Goal: Information Seeking & Learning: Learn about a topic

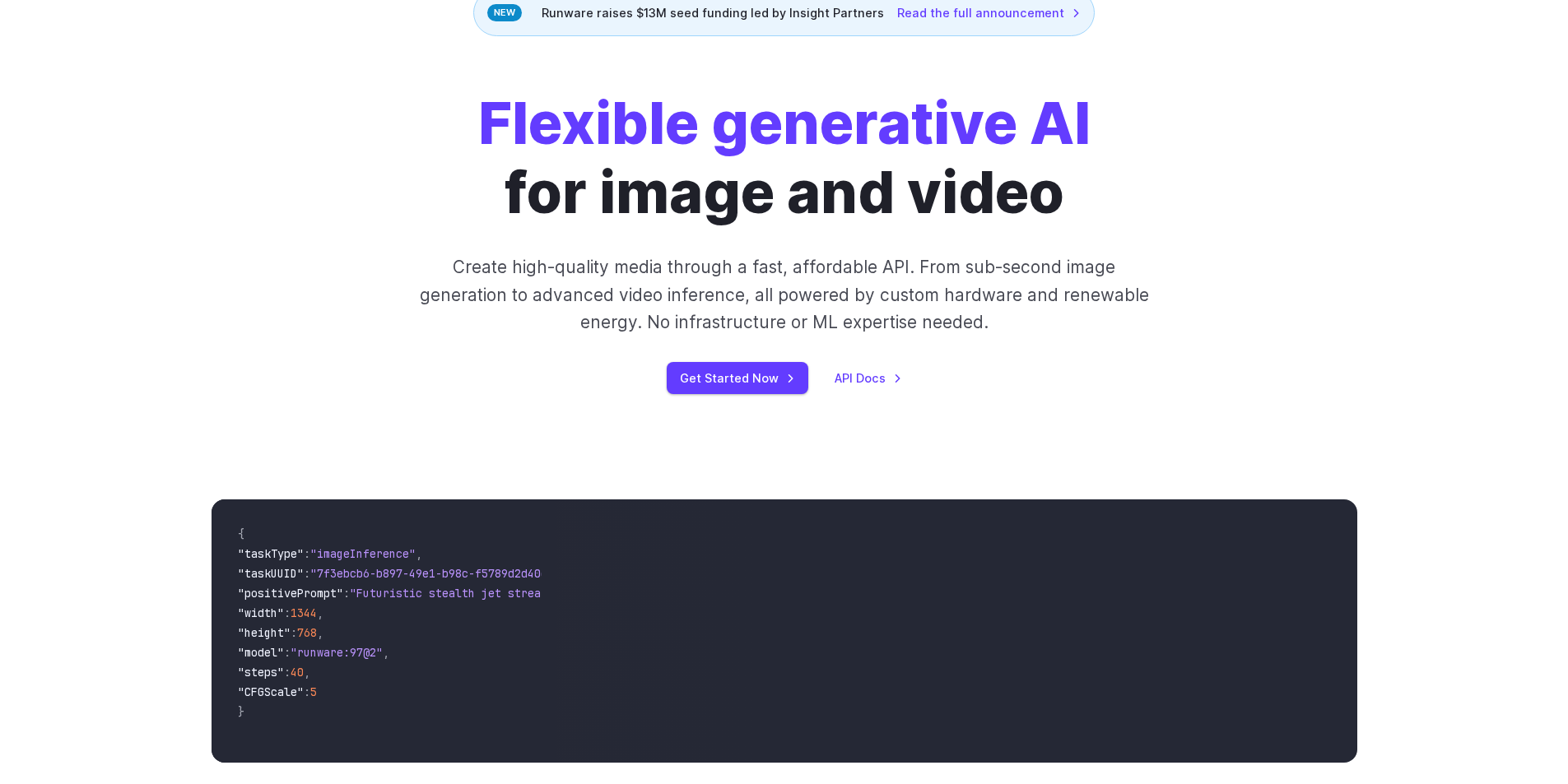
scroll to position [439, 0]
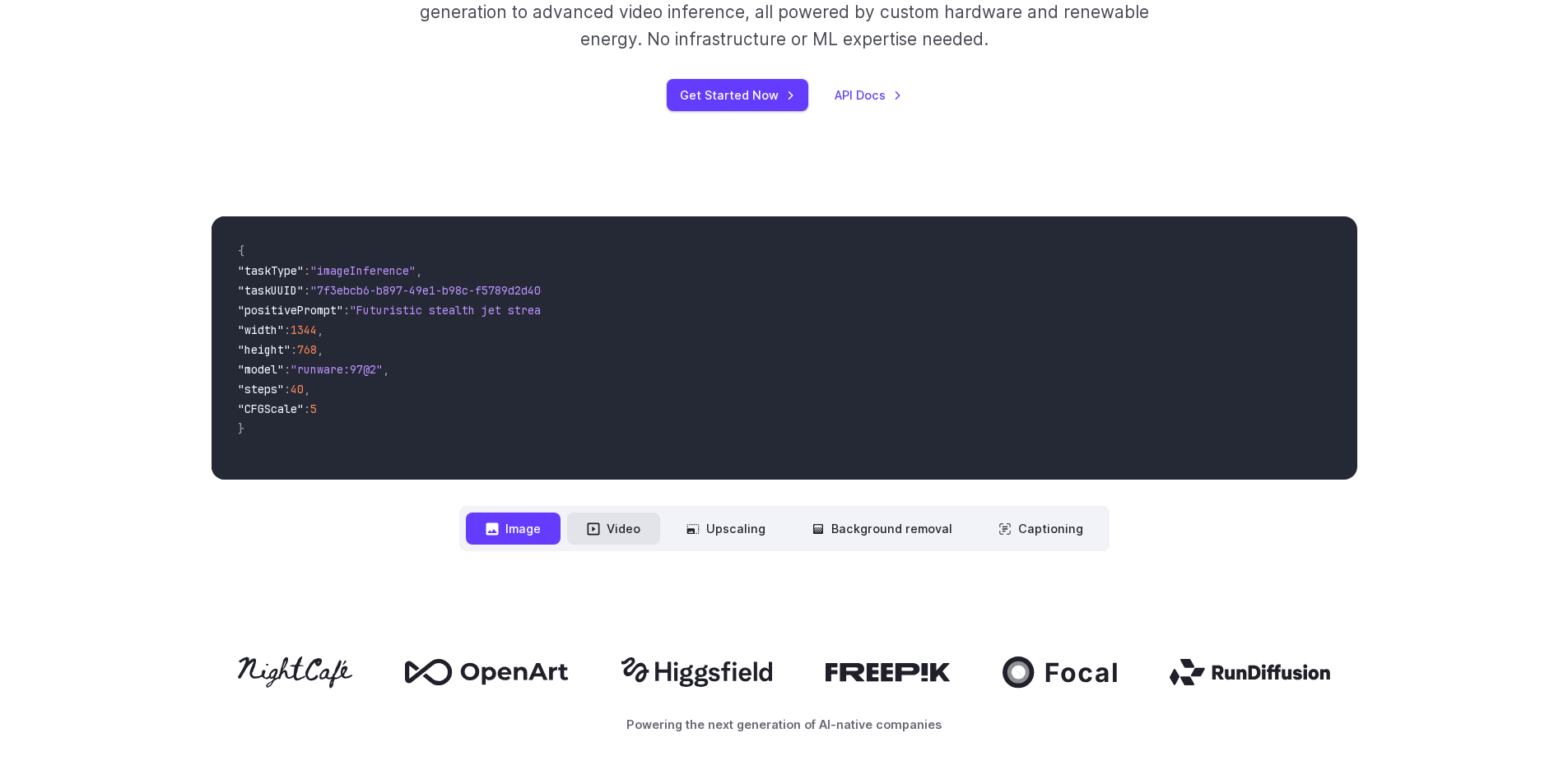
click at [658, 528] on button "Video" at bounding box center [613, 529] width 93 height 32
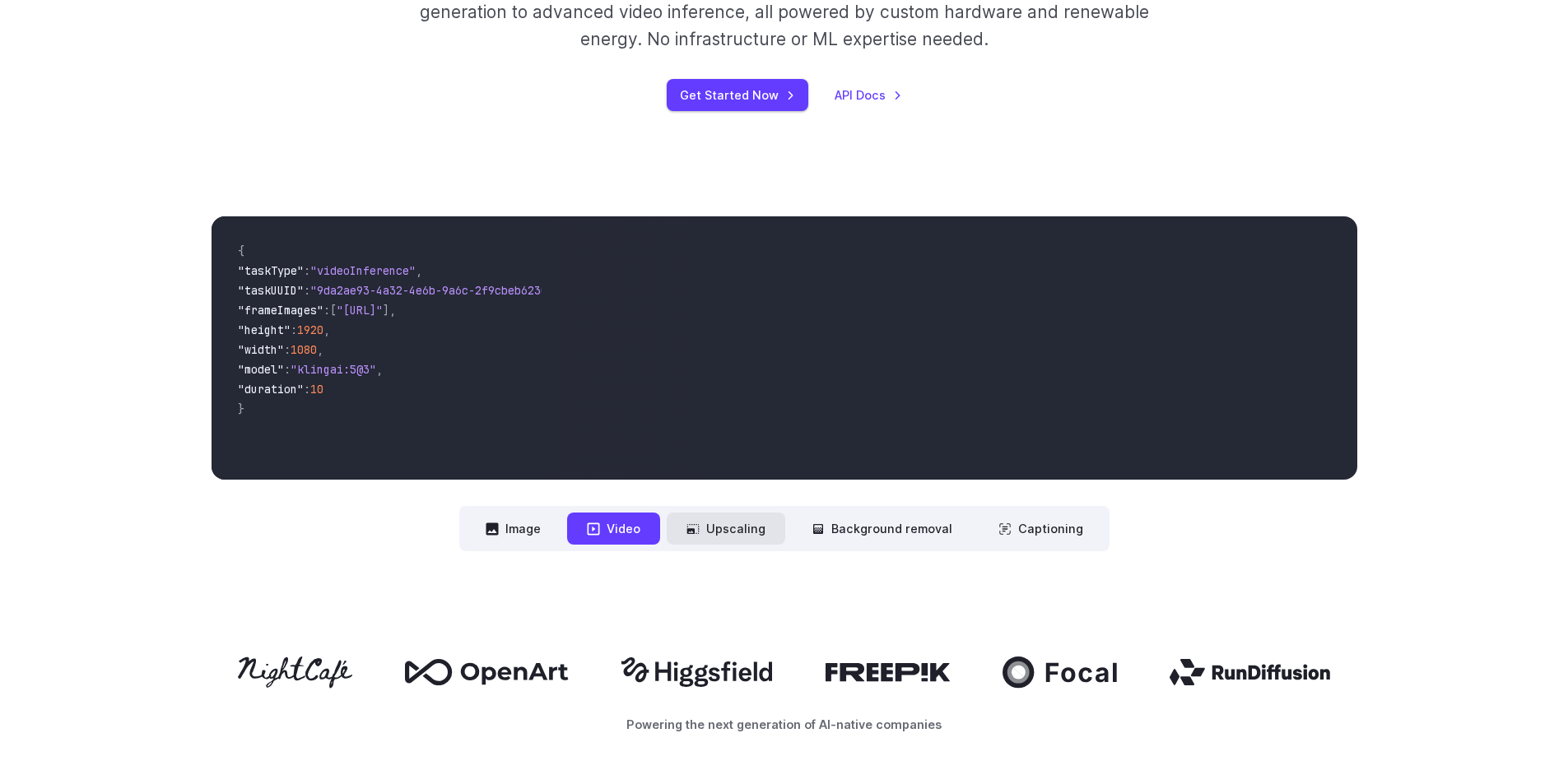
click at [730, 537] on button "Upscaling" at bounding box center [726, 529] width 119 height 32
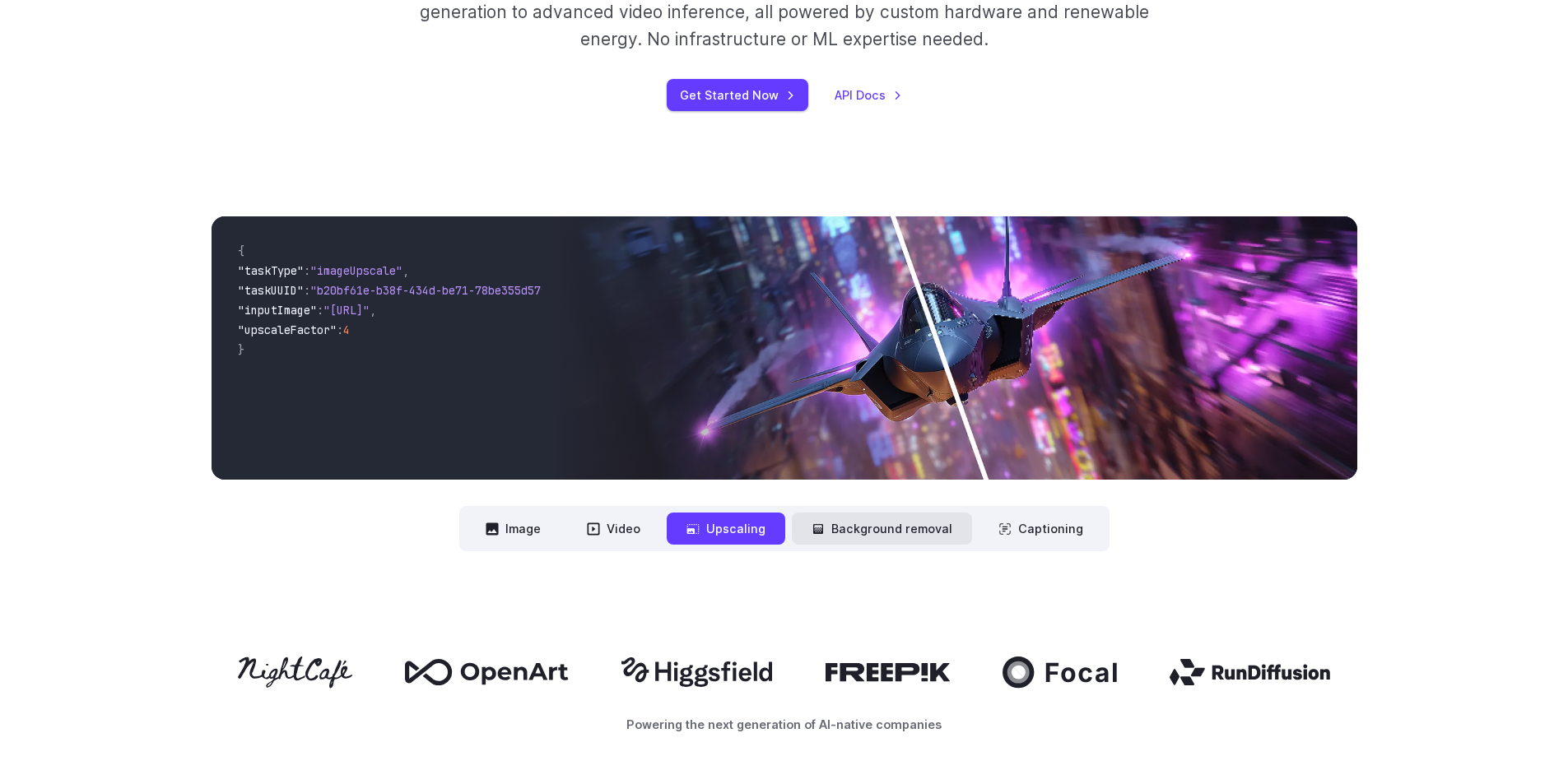
click at [853, 545] on button "Background removal" at bounding box center [882, 529] width 180 height 32
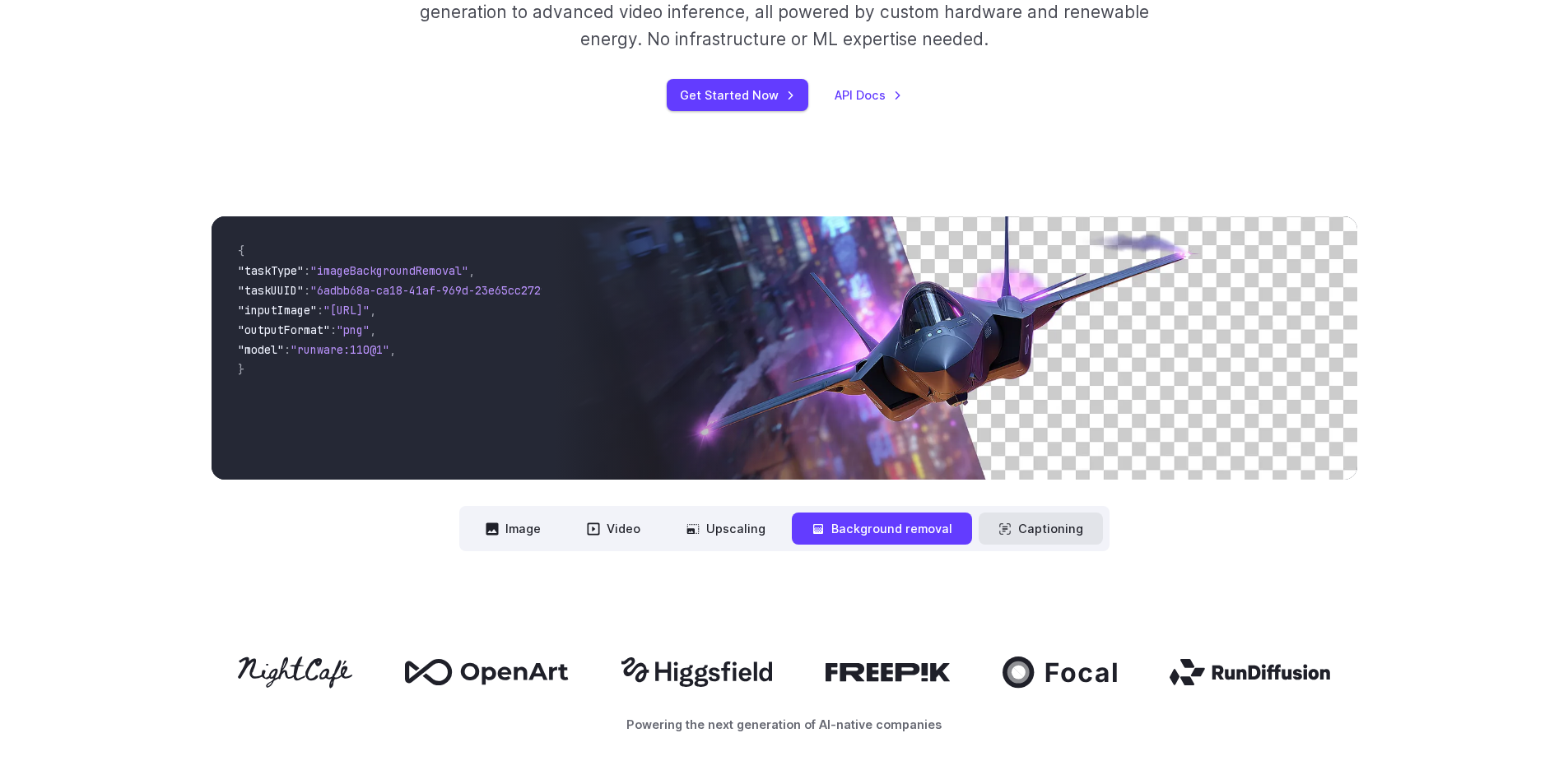
click at [1033, 542] on button "Captioning" at bounding box center [1041, 529] width 124 height 32
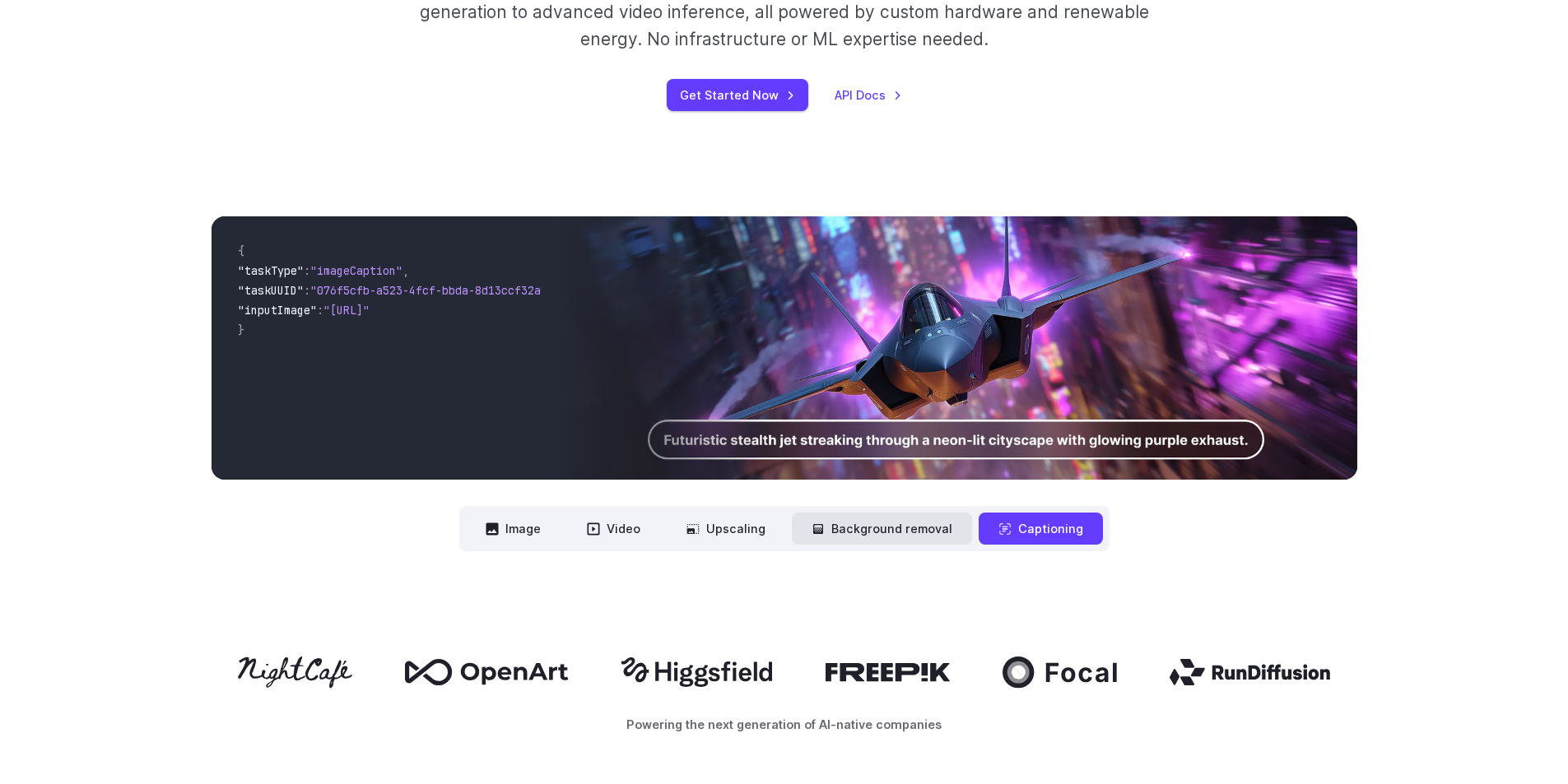
click at [908, 542] on button "Background removal" at bounding box center [882, 529] width 180 height 32
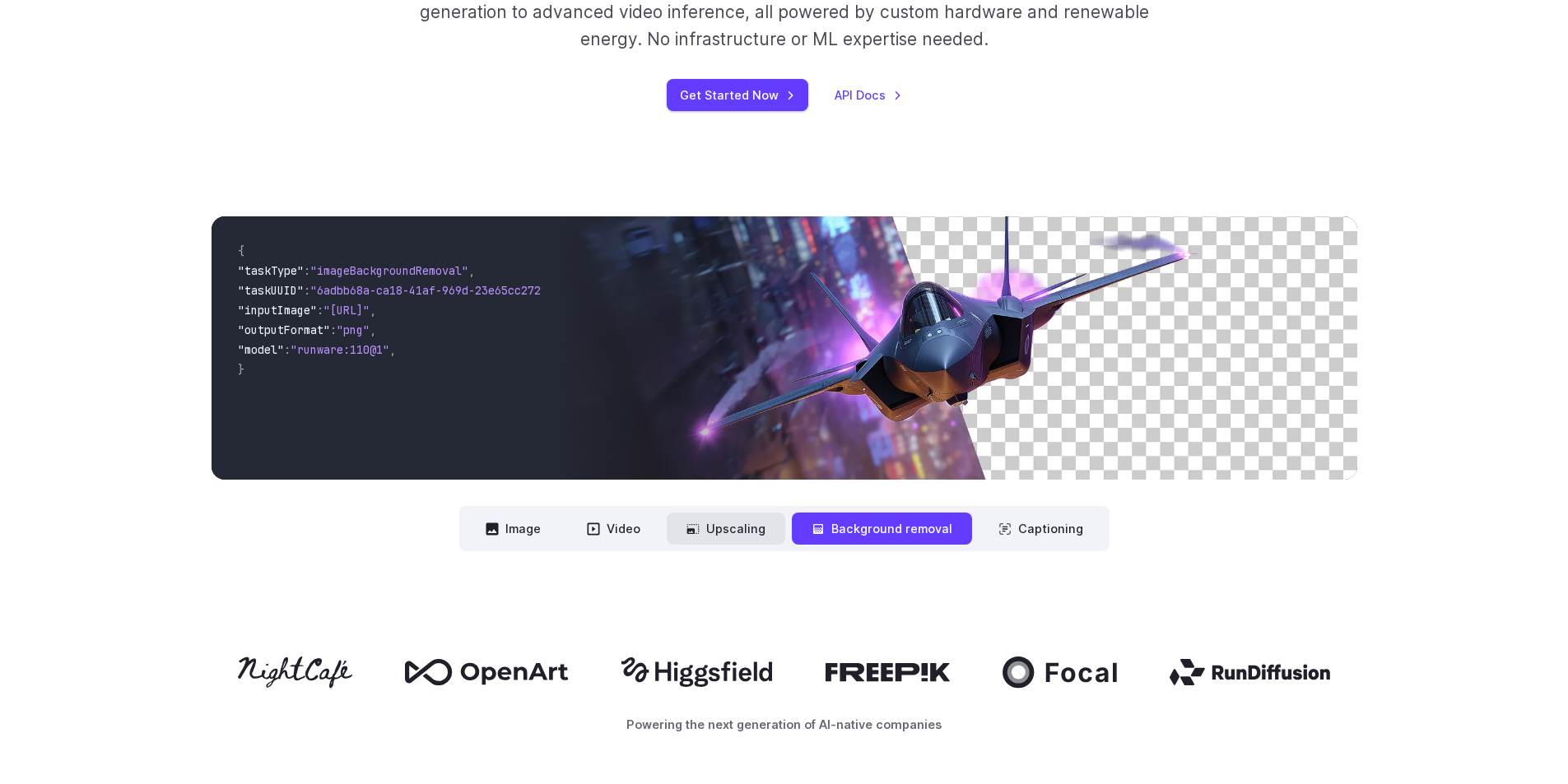
click at [711, 544] on button "Upscaling" at bounding box center [726, 529] width 119 height 32
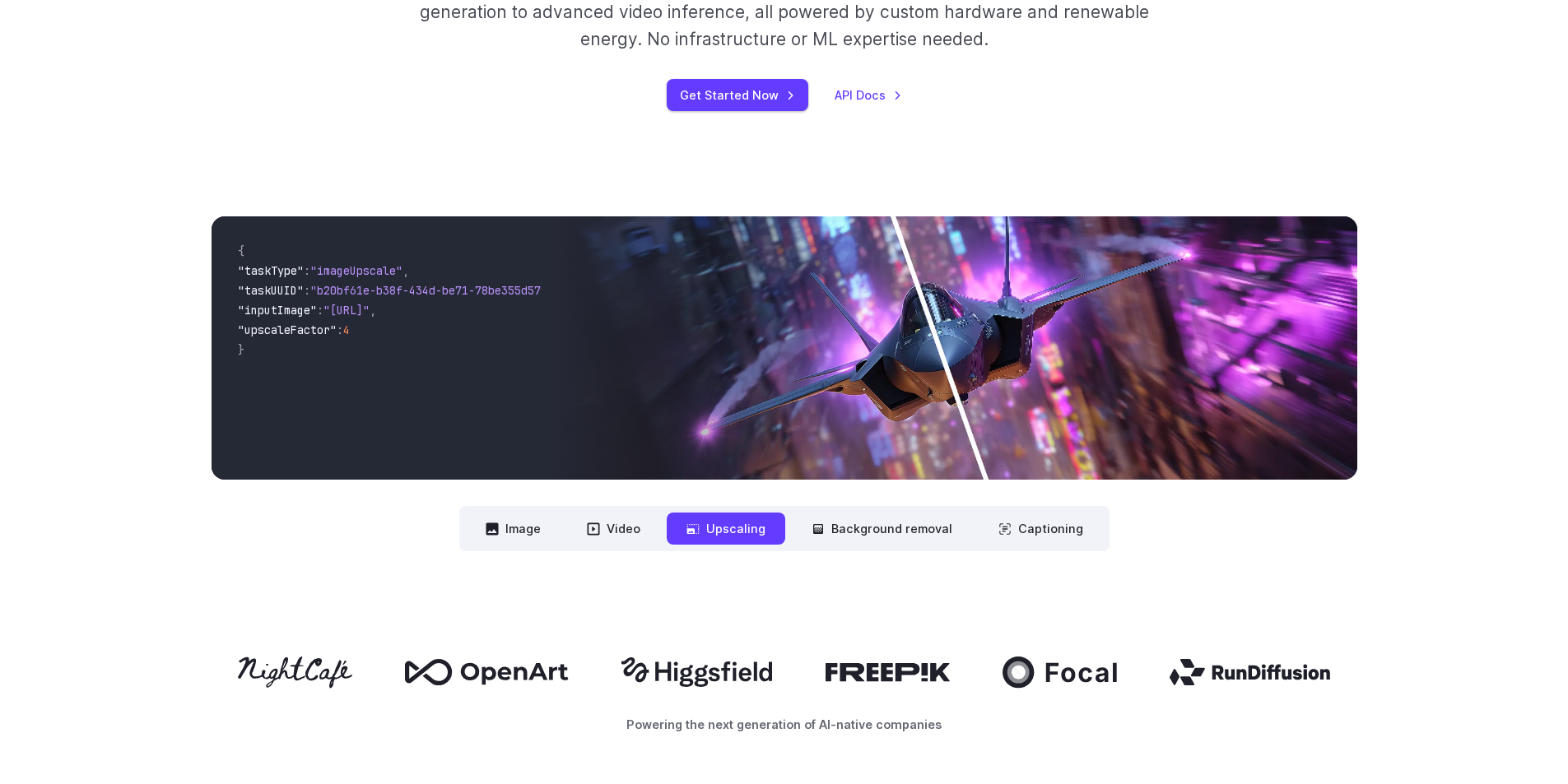
click at [578, 550] on nav "**********" at bounding box center [784, 528] width 651 height 45
drag, startPoint x: 632, startPoint y: 536, endPoint x: 552, endPoint y: 537, distance: 80.0
click at [635, 535] on button "Video" at bounding box center [613, 529] width 93 height 32
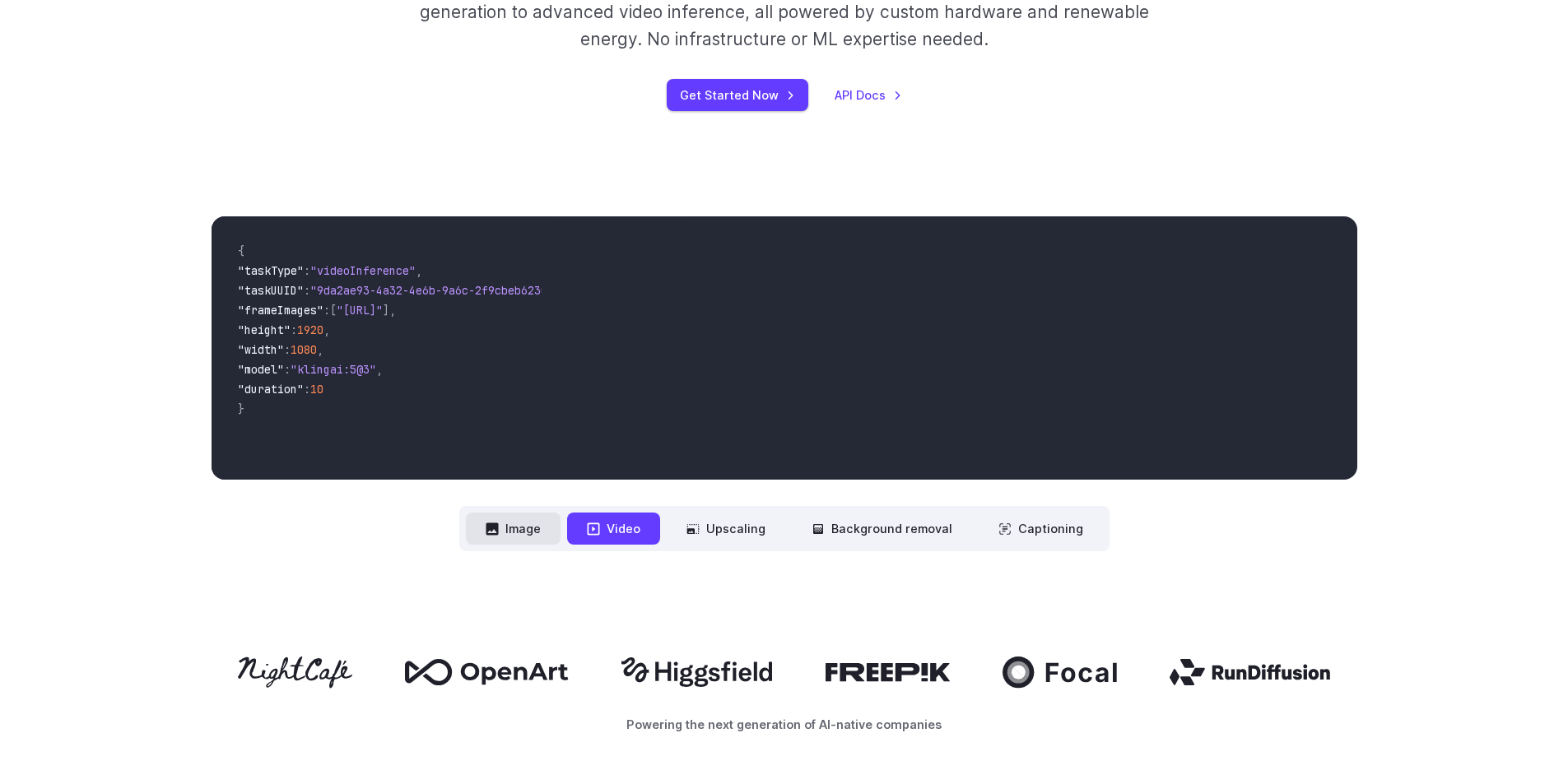
click at [493, 532] on icon at bounding box center [492, 529] width 12 height 12
click at [524, 539] on button "Image" at bounding box center [513, 529] width 95 height 32
drag, startPoint x: 619, startPoint y: 542, endPoint x: 655, endPoint y: 539, distance: 36.1
click at [626, 540] on button "Video" at bounding box center [613, 529] width 93 height 32
drag, startPoint x: 762, startPoint y: 525, endPoint x: 791, endPoint y: 535, distance: 30.7
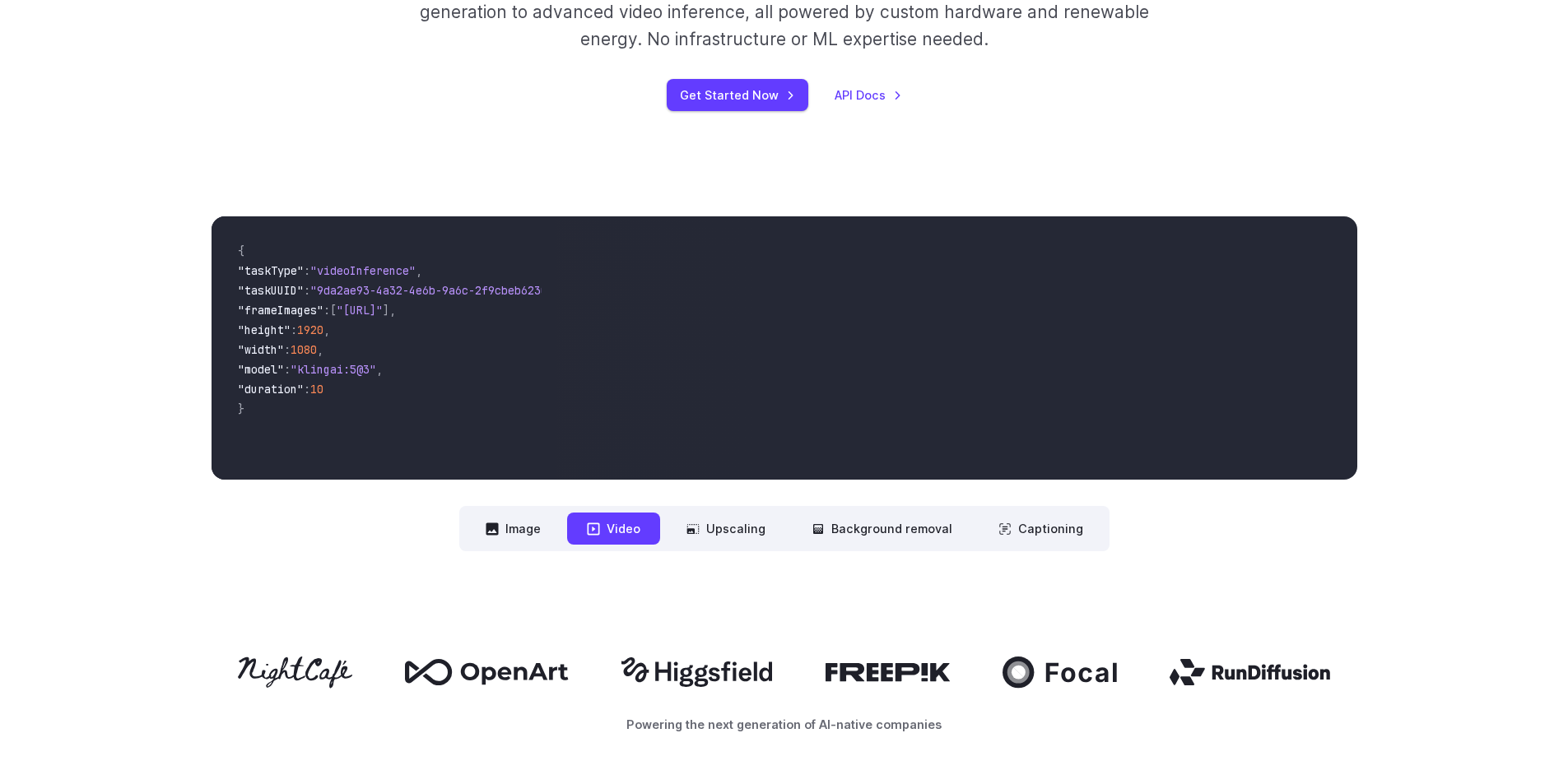
click at [766, 525] on button "Upscaling" at bounding box center [726, 529] width 119 height 32
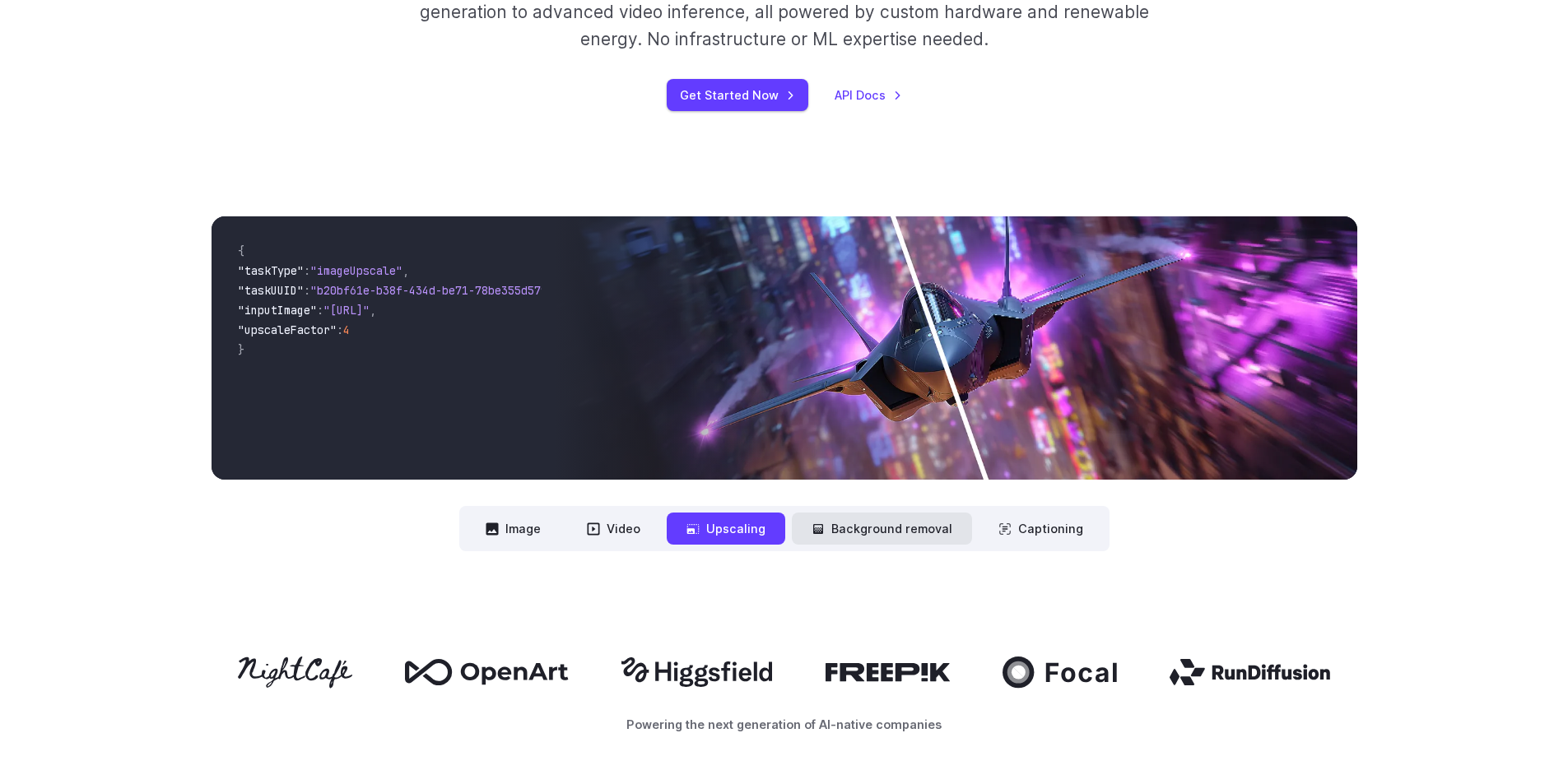
click at [937, 528] on button "Background removal" at bounding box center [882, 529] width 180 height 32
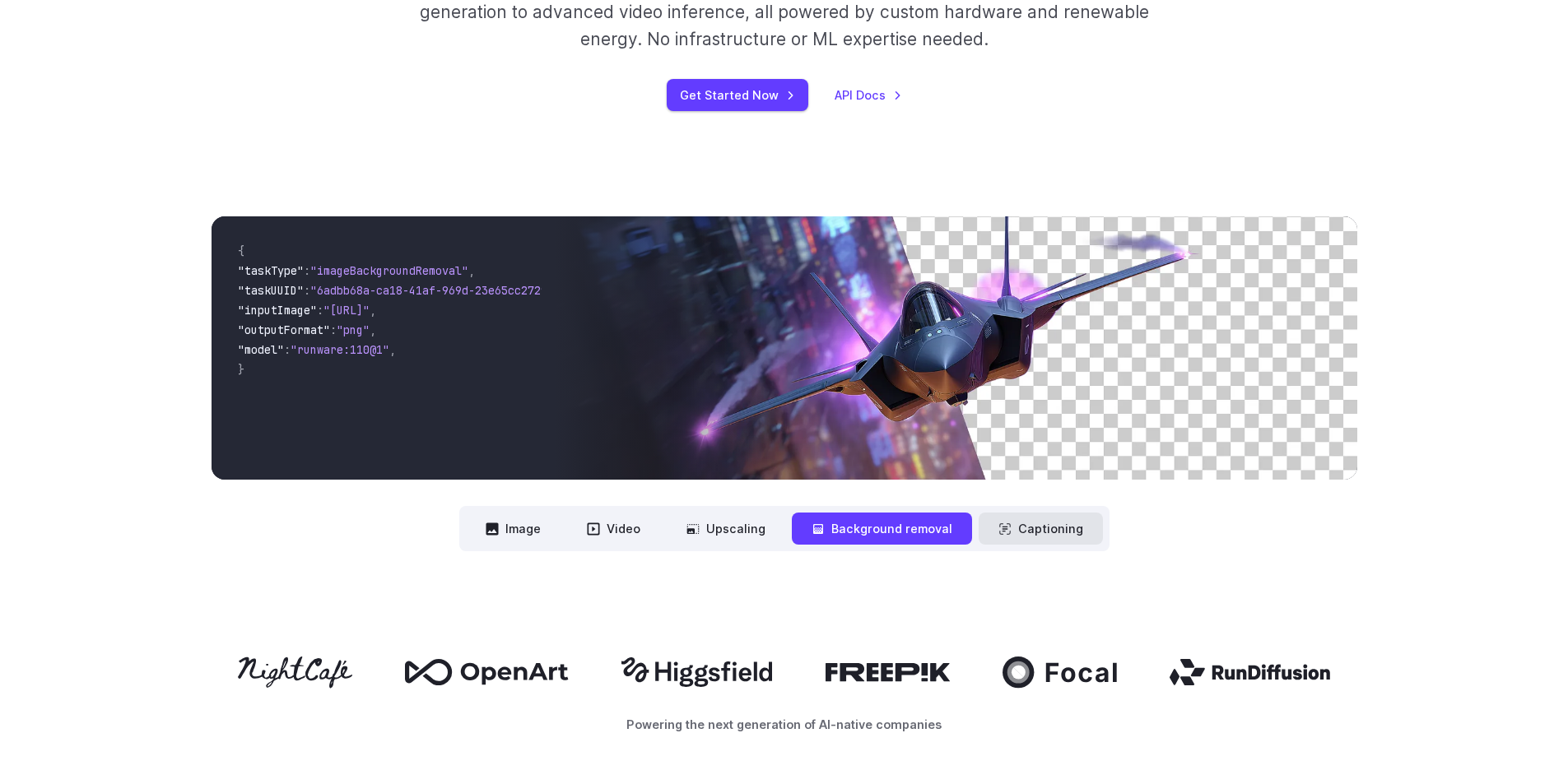
click at [1001, 531] on icon at bounding box center [1005, 529] width 13 height 13
click at [872, 521] on button "Background removal" at bounding box center [882, 529] width 180 height 32
click at [1012, 526] on button "Captioning" at bounding box center [1041, 529] width 124 height 32
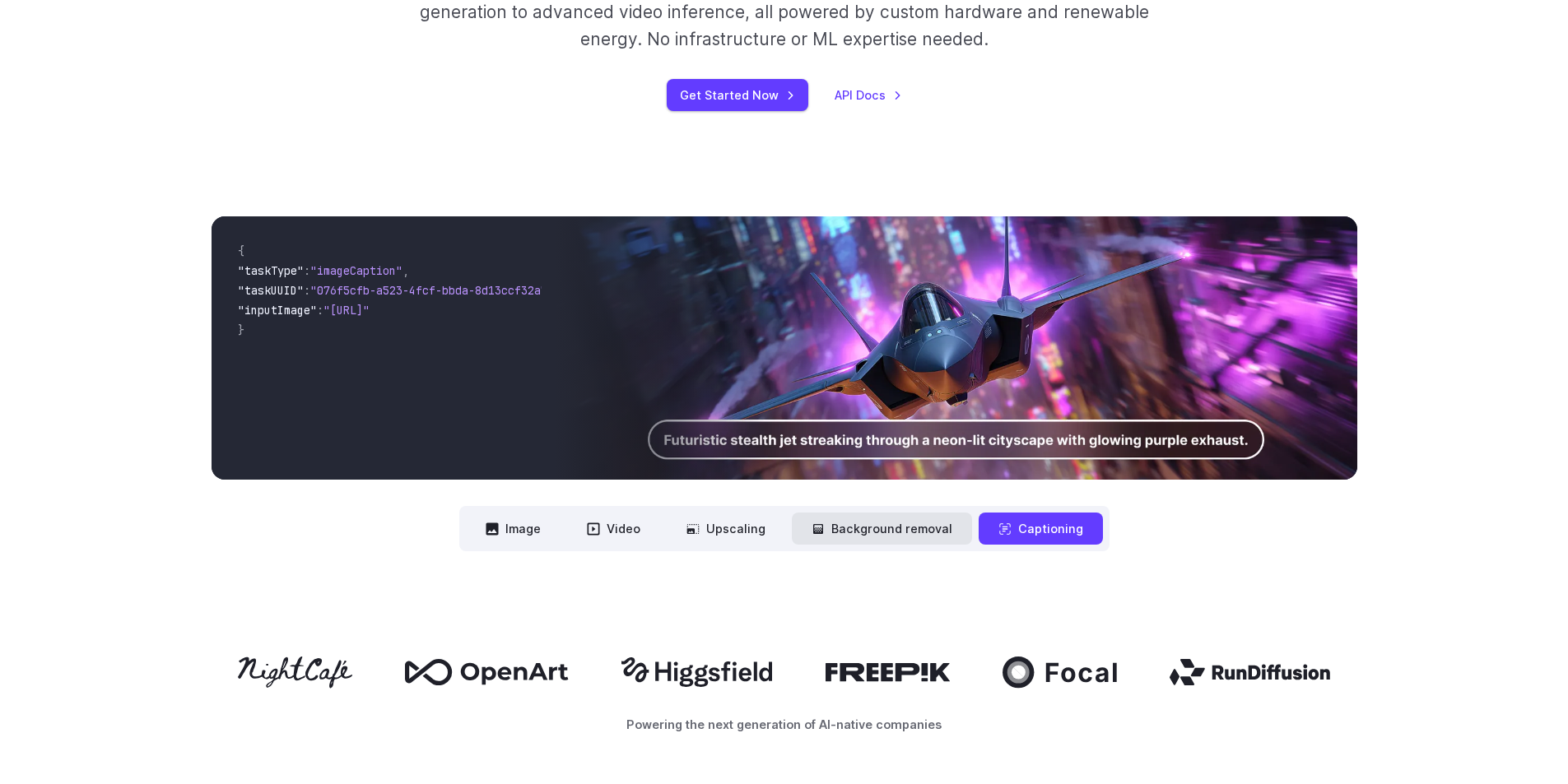
click at [896, 529] on button "Background removal" at bounding box center [882, 529] width 180 height 32
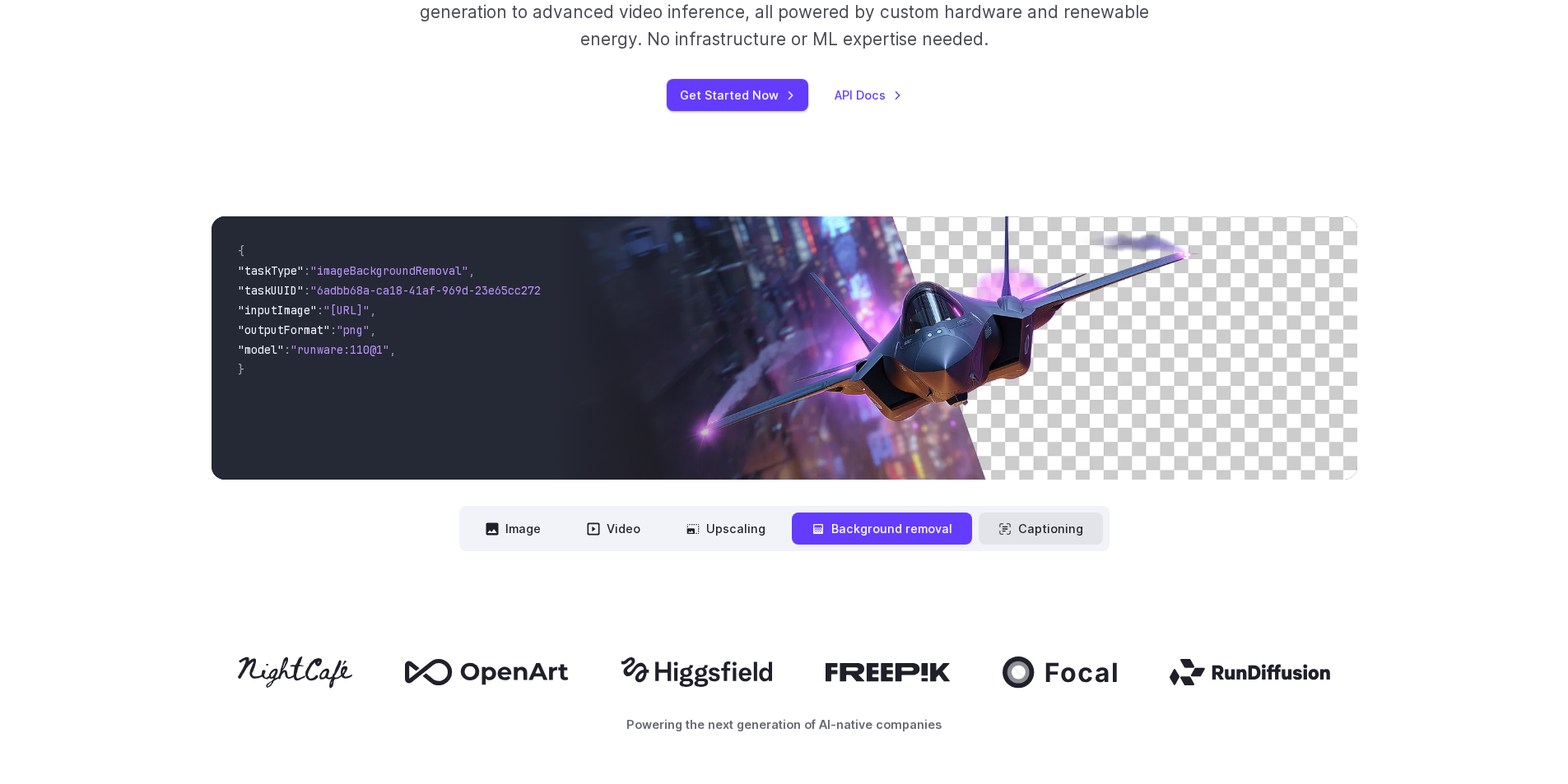
drag, startPoint x: 1066, startPoint y: 532, endPoint x: 1045, endPoint y: 541, distance: 22.8
click at [1068, 532] on button "Captioning" at bounding box center [1041, 529] width 124 height 32
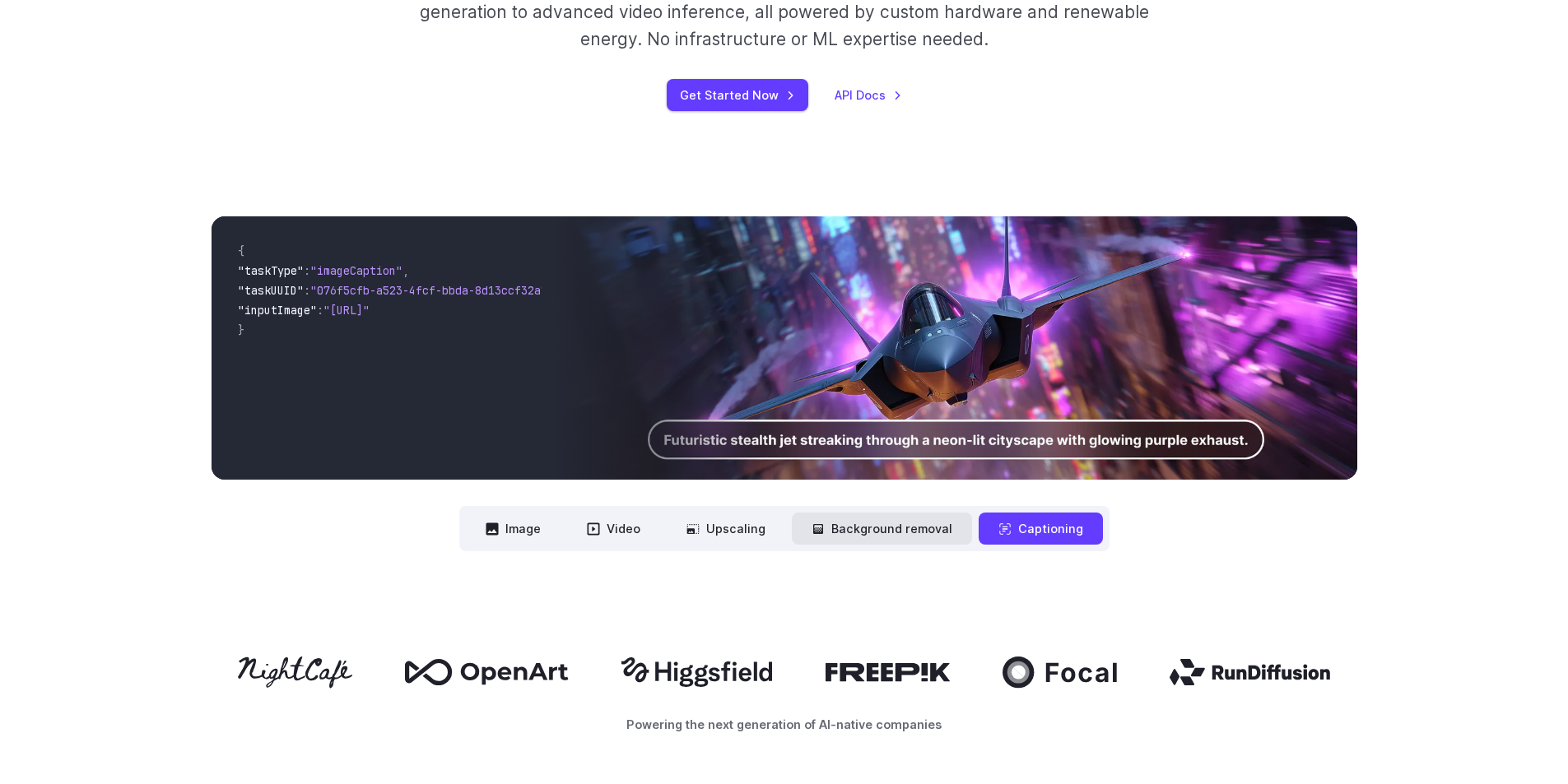
click at [861, 533] on button "Background removal" at bounding box center [882, 529] width 180 height 32
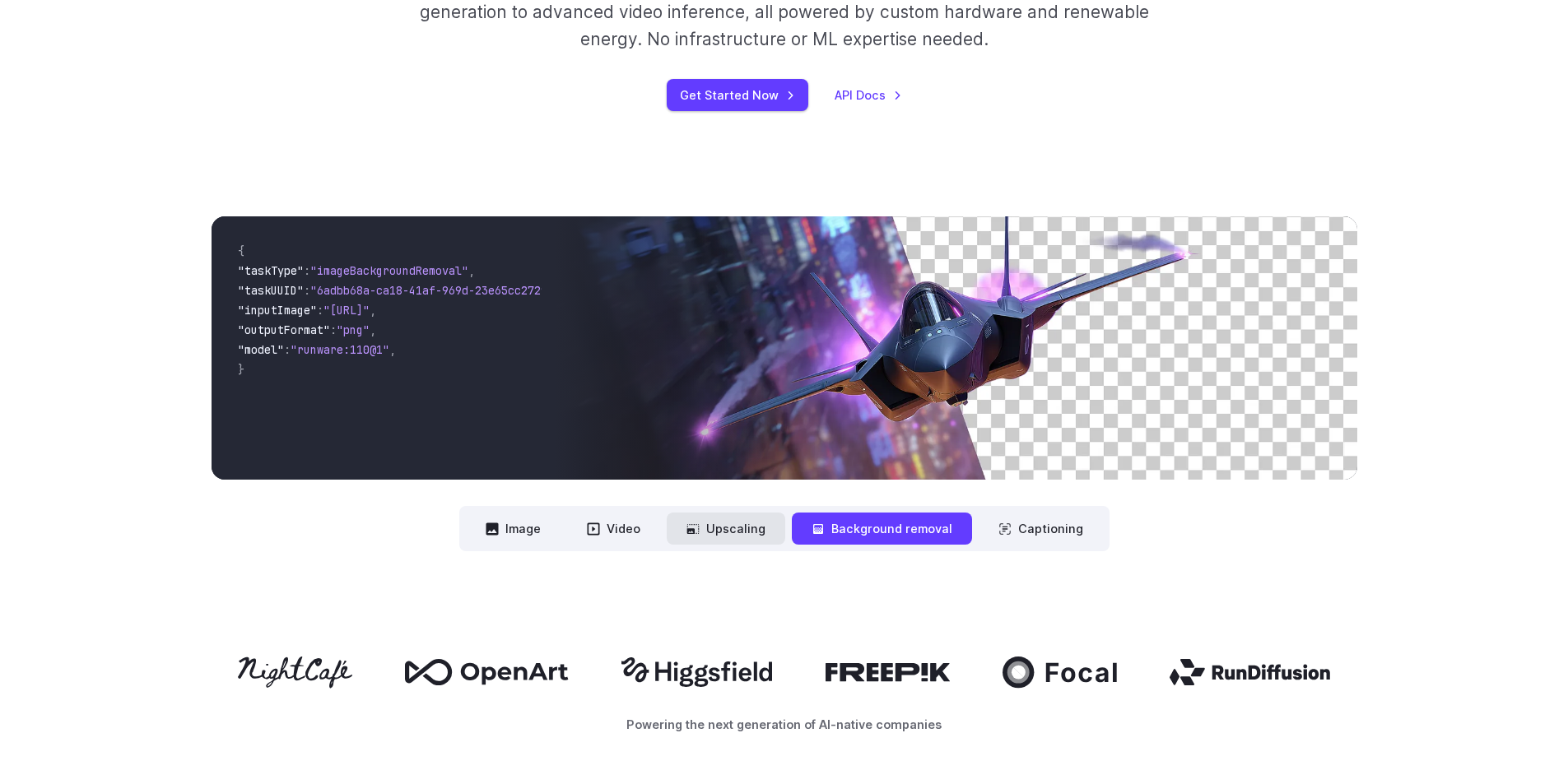
click at [714, 529] on button "Upscaling" at bounding box center [726, 529] width 119 height 32
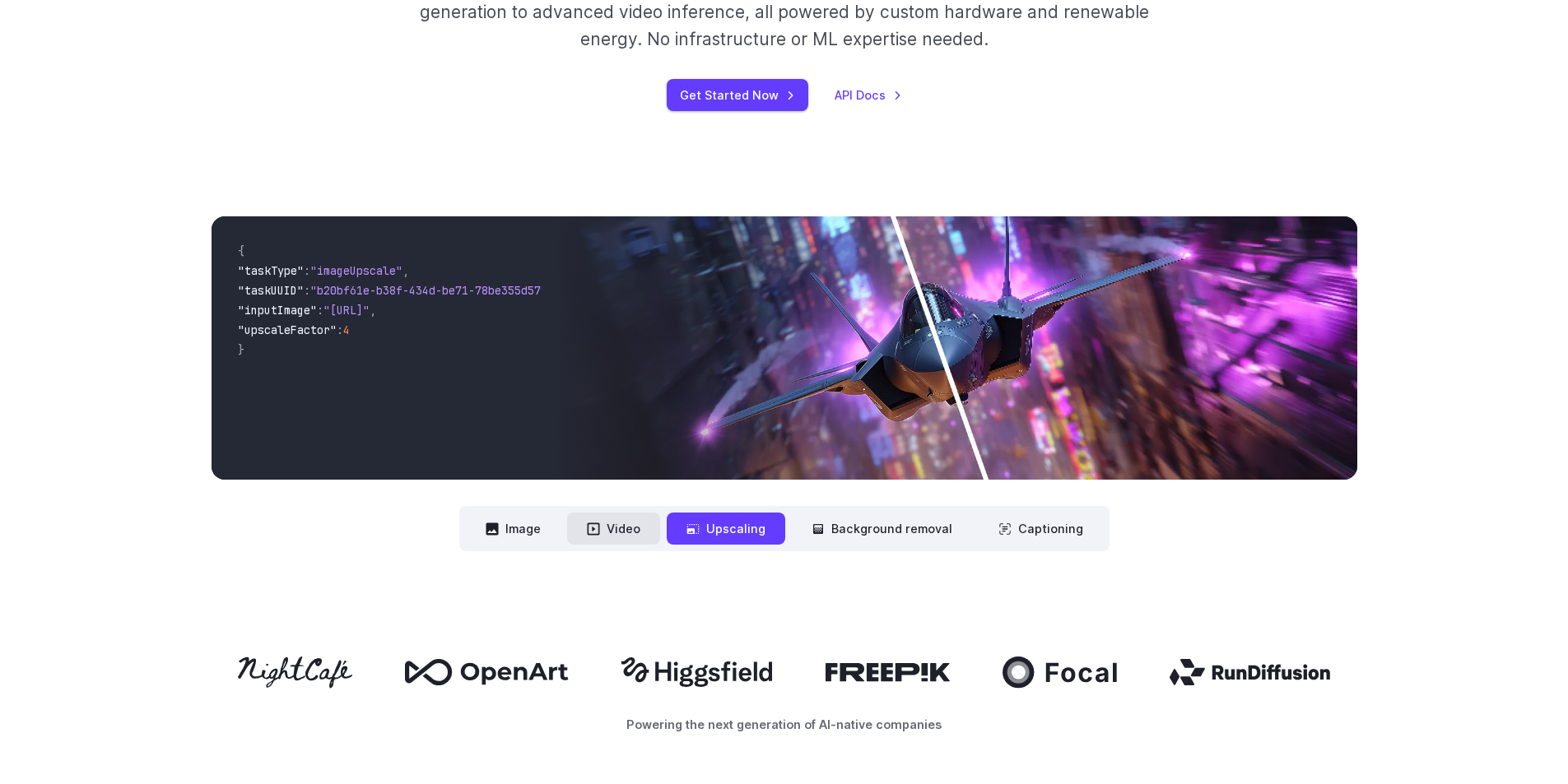
click at [574, 525] on button "Video" at bounding box center [613, 529] width 93 height 32
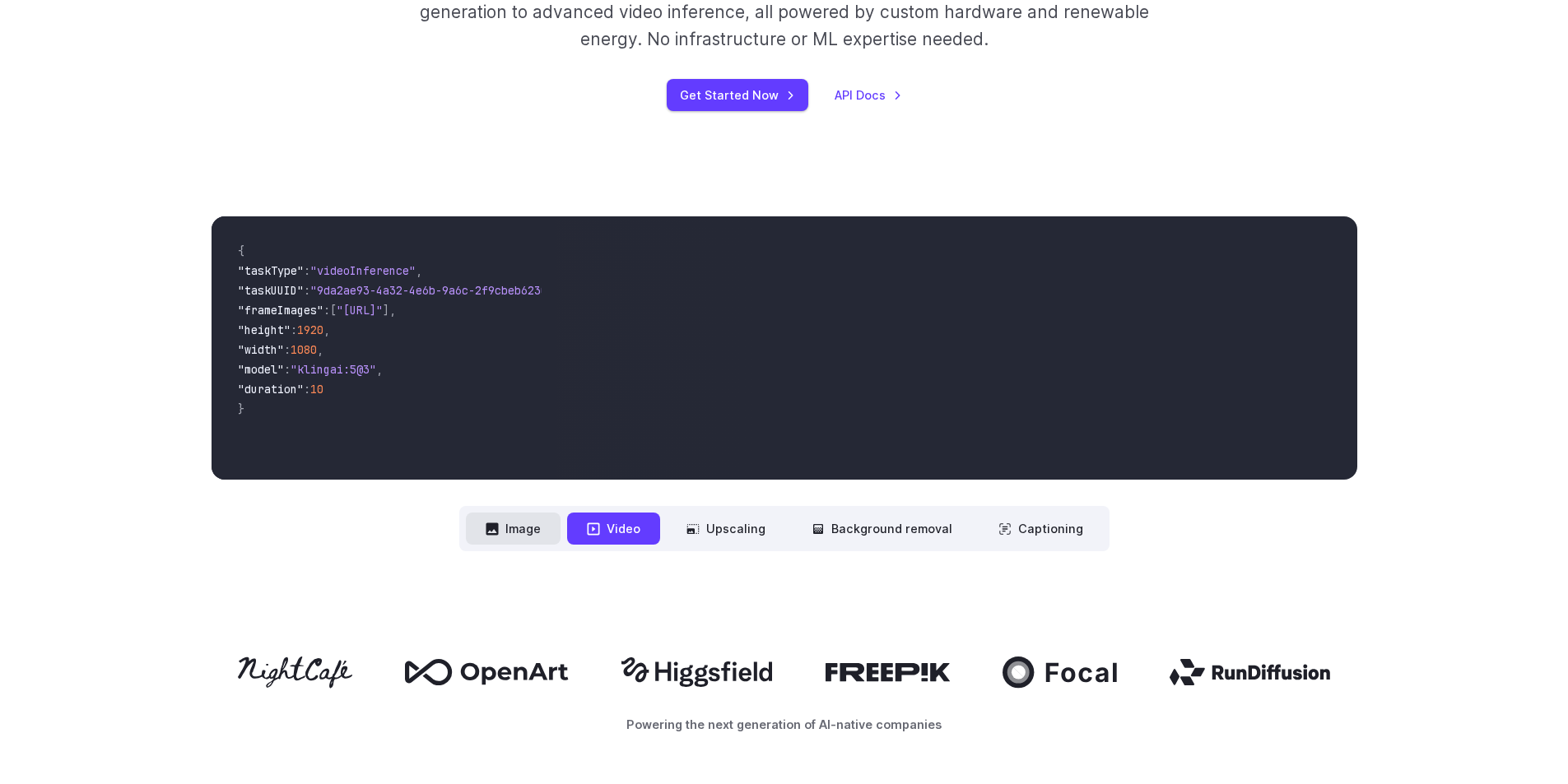
click at [482, 524] on button "Image" at bounding box center [513, 529] width 95 height 32
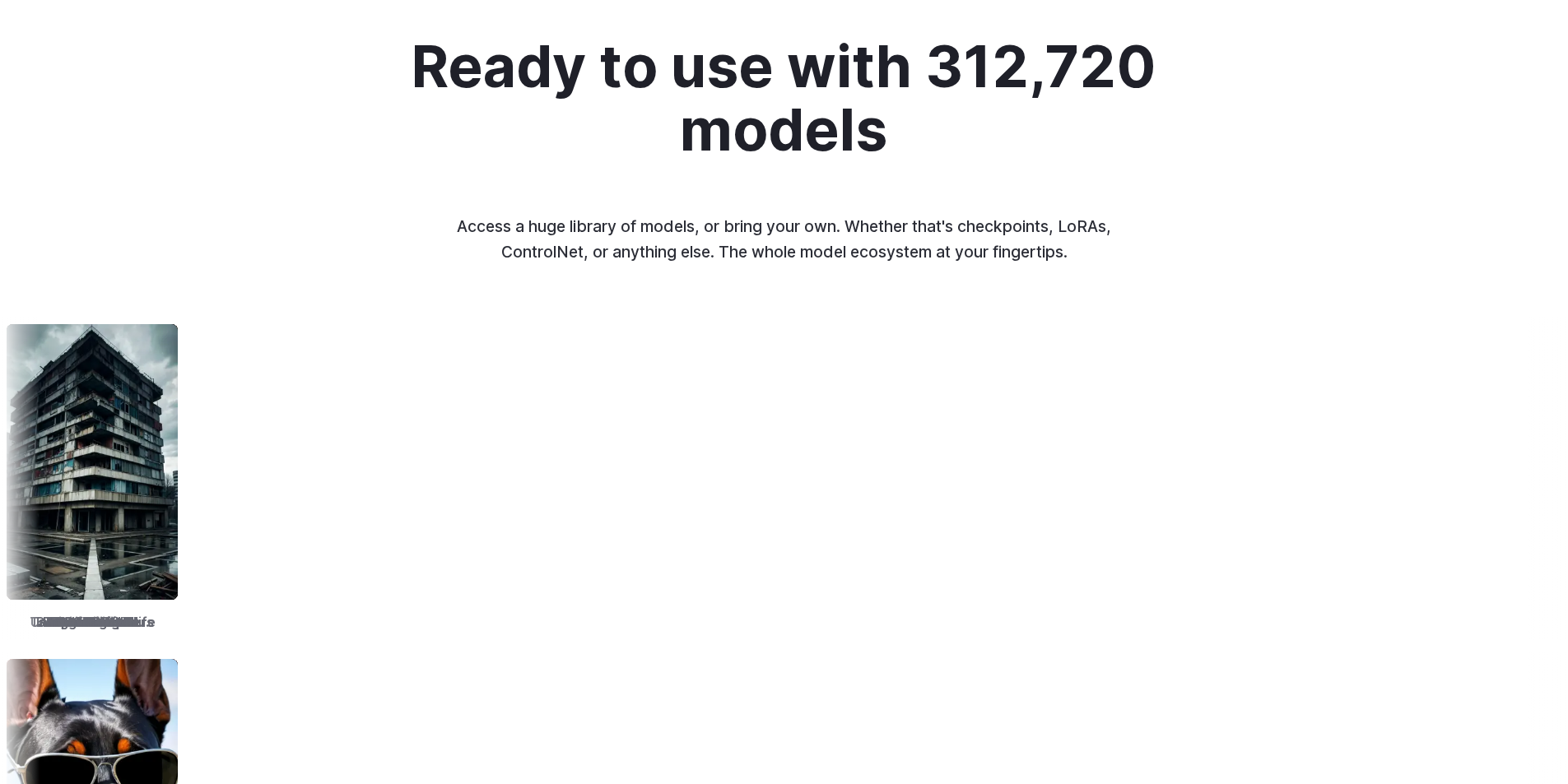
scroll to position [1865, 0]
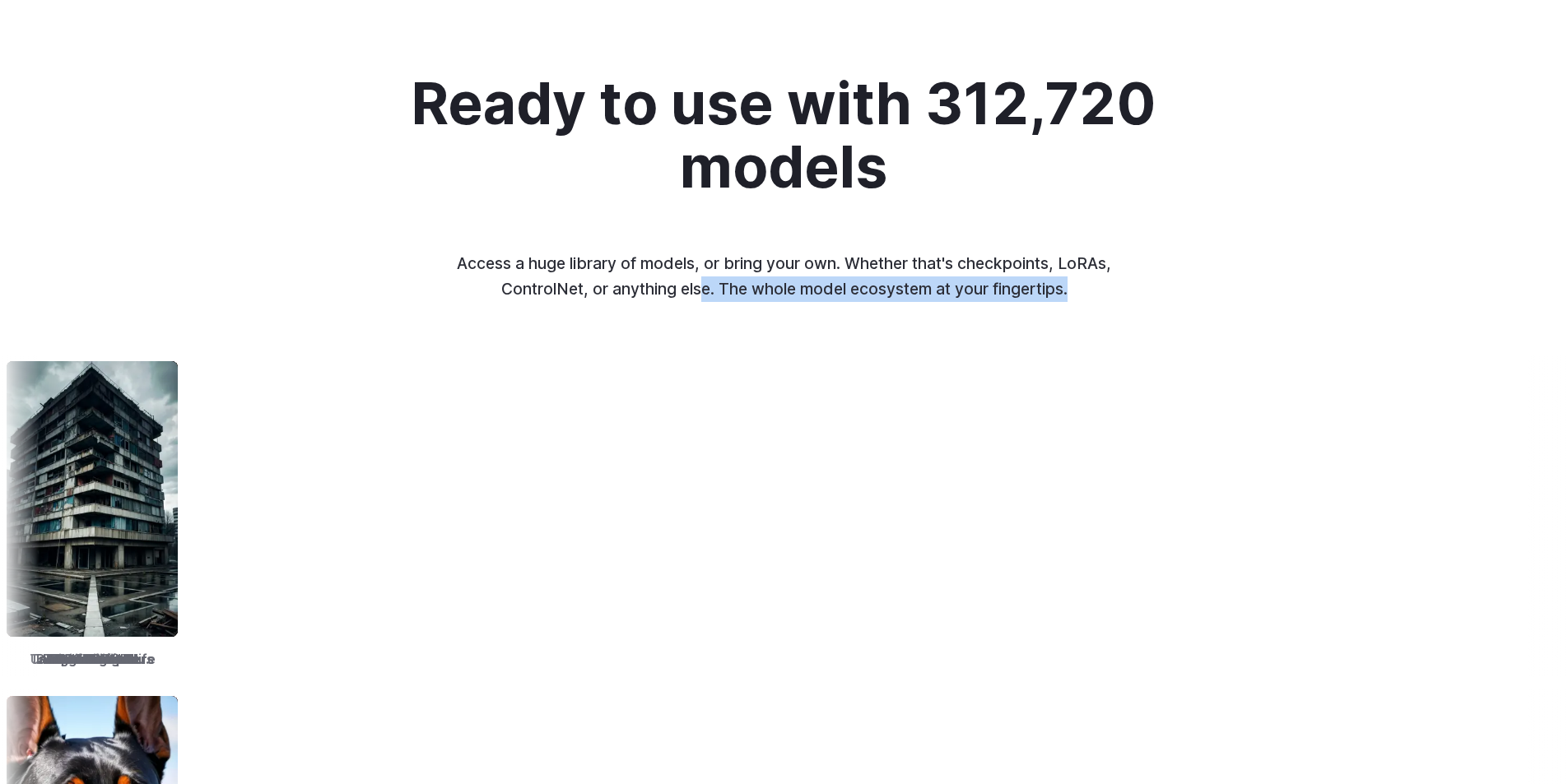
drag, startPoint x: 719, startPoint y: 285, endPoint x: 1114, endPoint y: 298, distance: 395.2
click at [1114, 298] on p "Access a huge library of models, or bring your own. Whether that's checkpoints,…" at bounding box center [784, 276] width 684 height 50
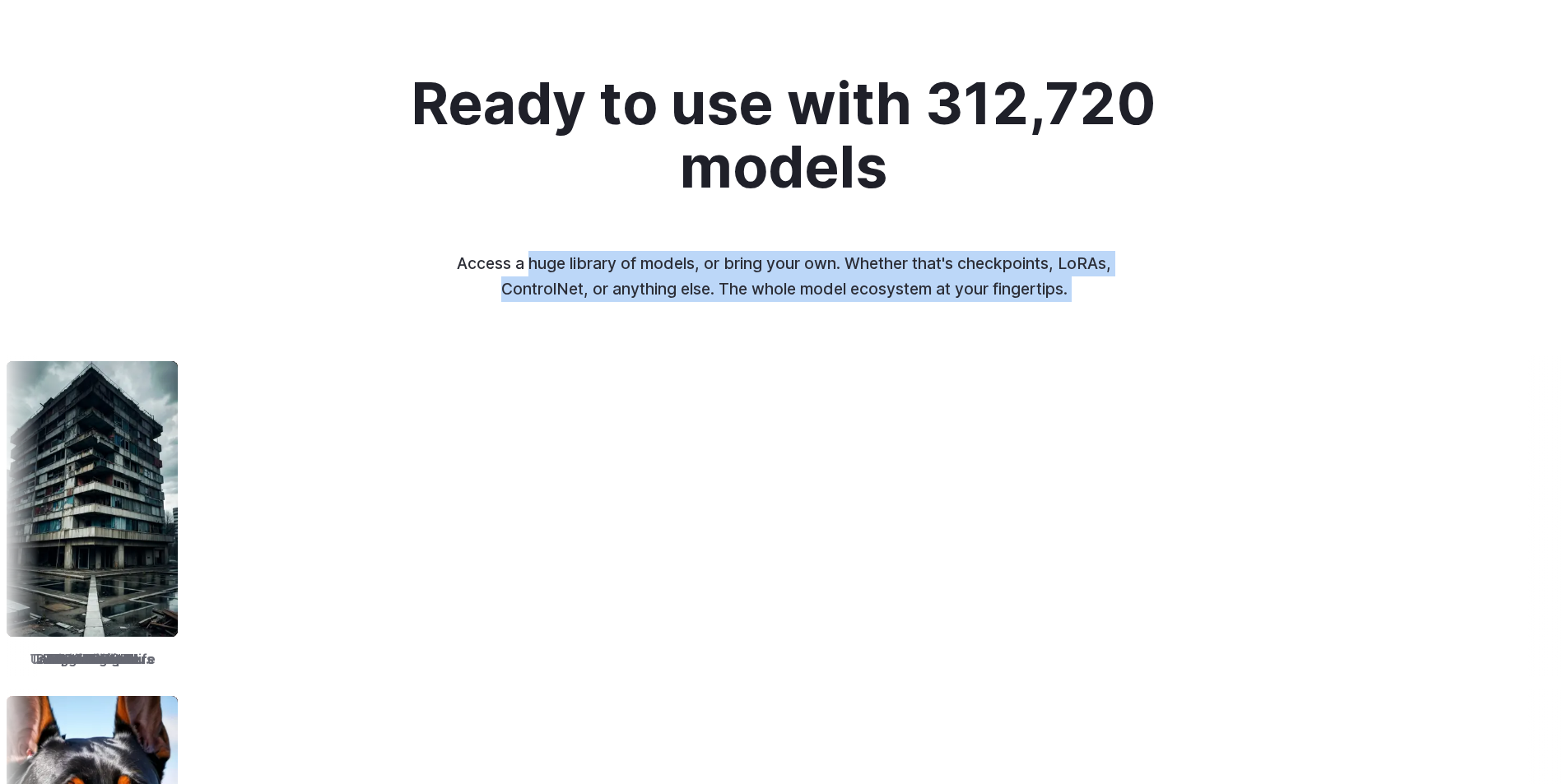
drag, startPoint x: 981, startPoint y: 311, endPoint x: 532, endPoint y: 266, distance: 451.2
click at [532, 266] on p "Access a huge library of models, or bring your own. Whether that's checkpoints,…" at bounding box center [784, 276] width 684 height 50
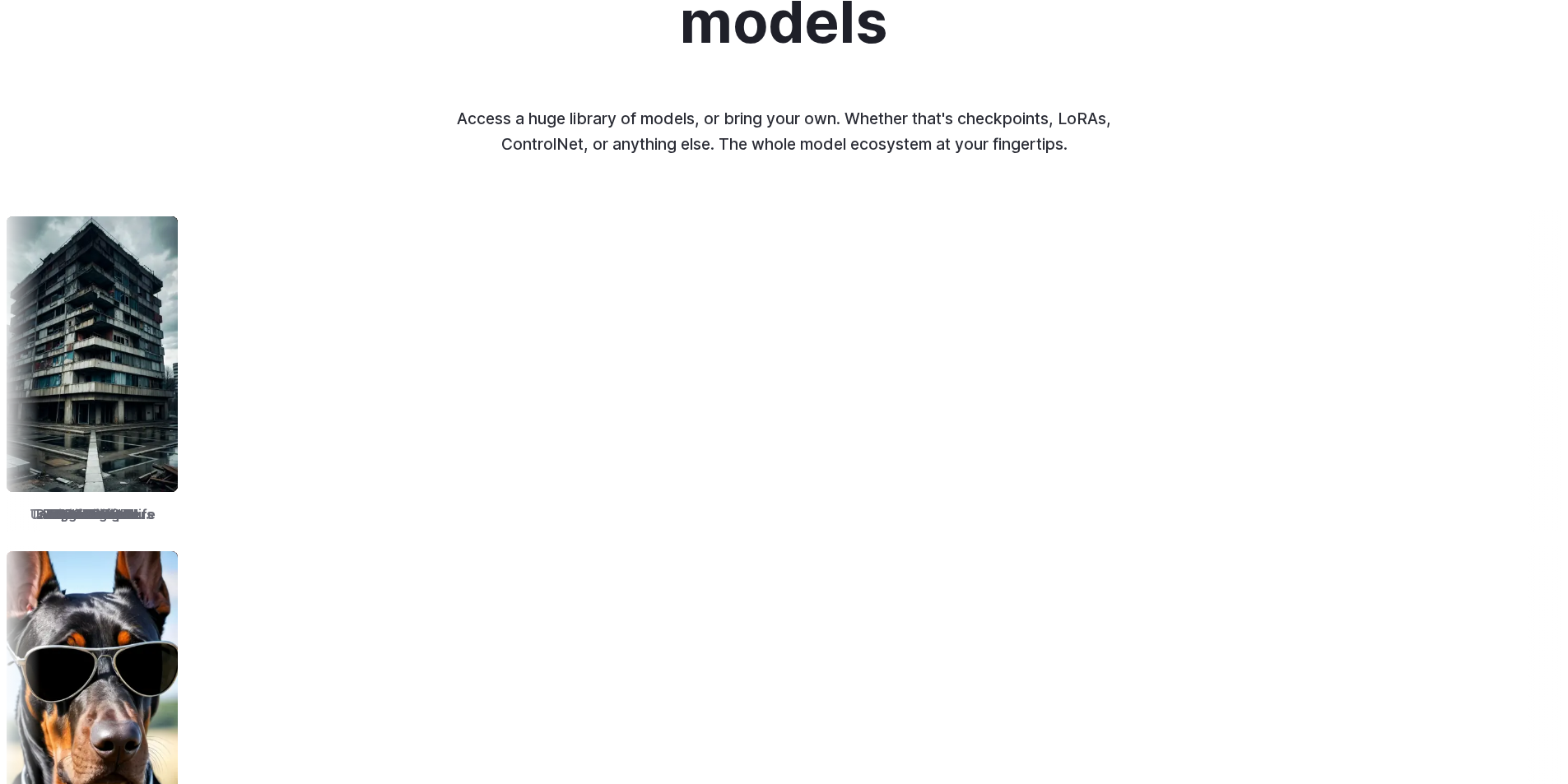
scroll to position [2304, 0]
